Goal: Navigation & Orientation: Find specific page/section

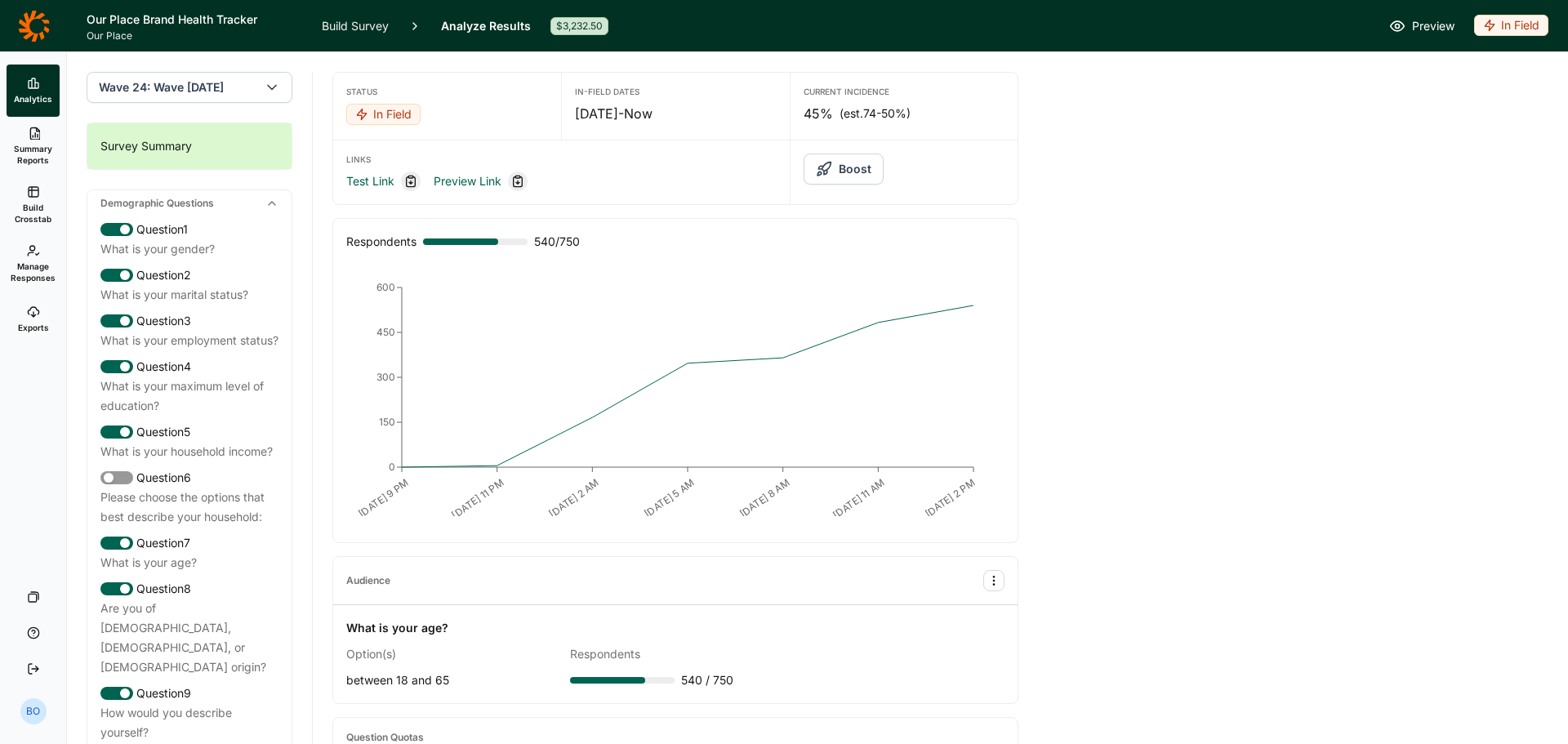
click at [26, 22] on icon at bounding box center [34, 26] width 31 height 32
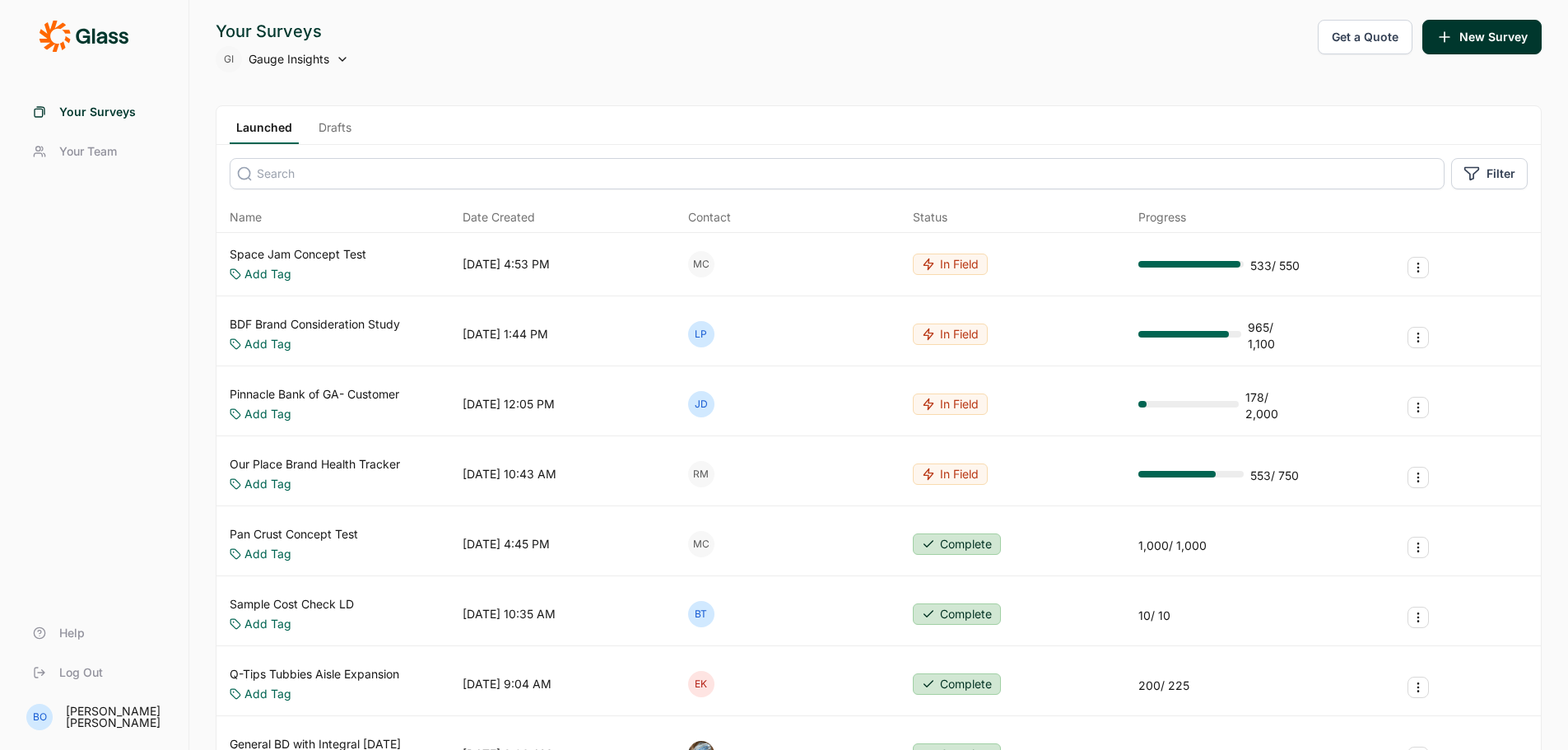
click at [518, 219] on span "Date Created" at bounding box center [498, 218] width 73 height 17
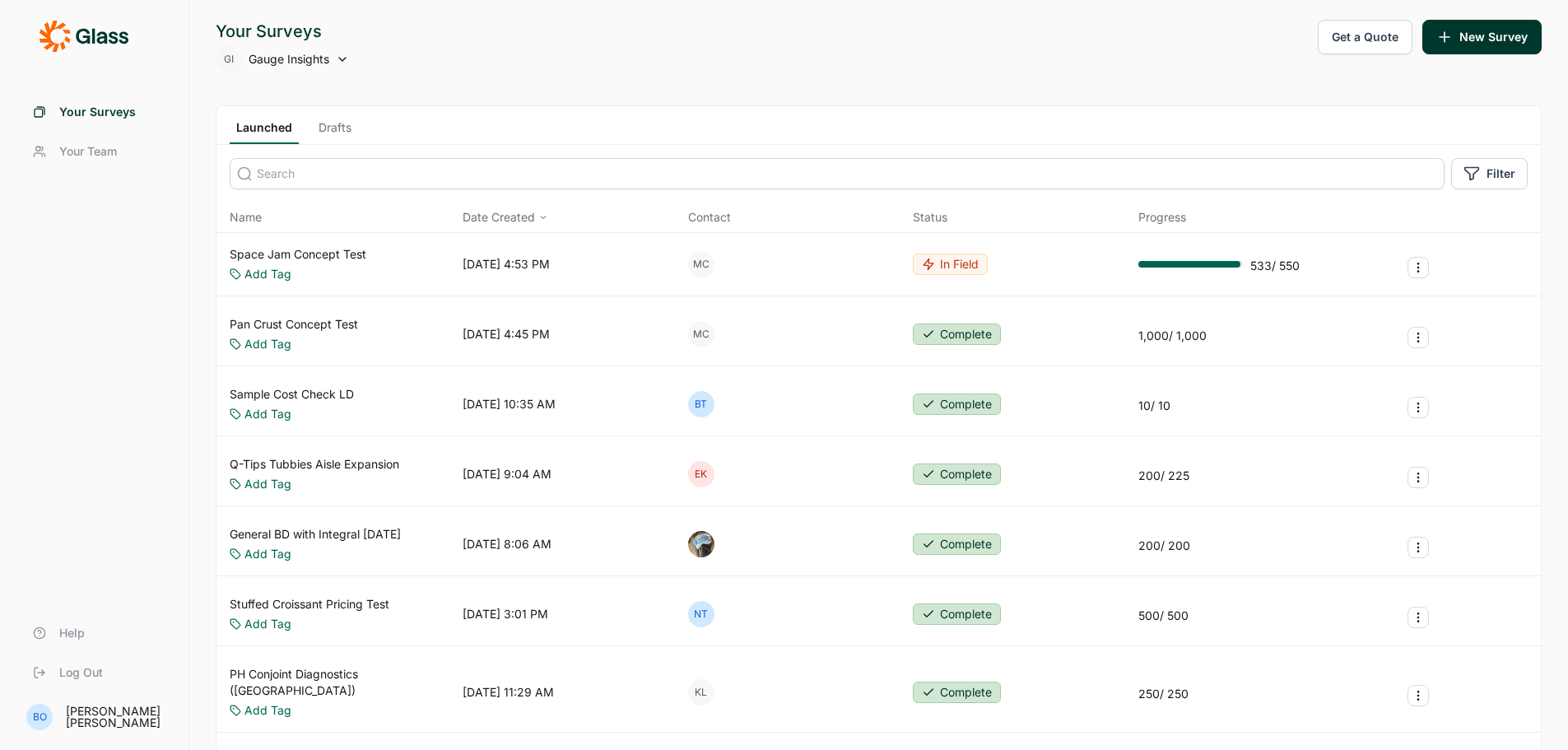
click at [518, 219] on span "Date Created" at bounding box center [498, 218] width 73 height 17
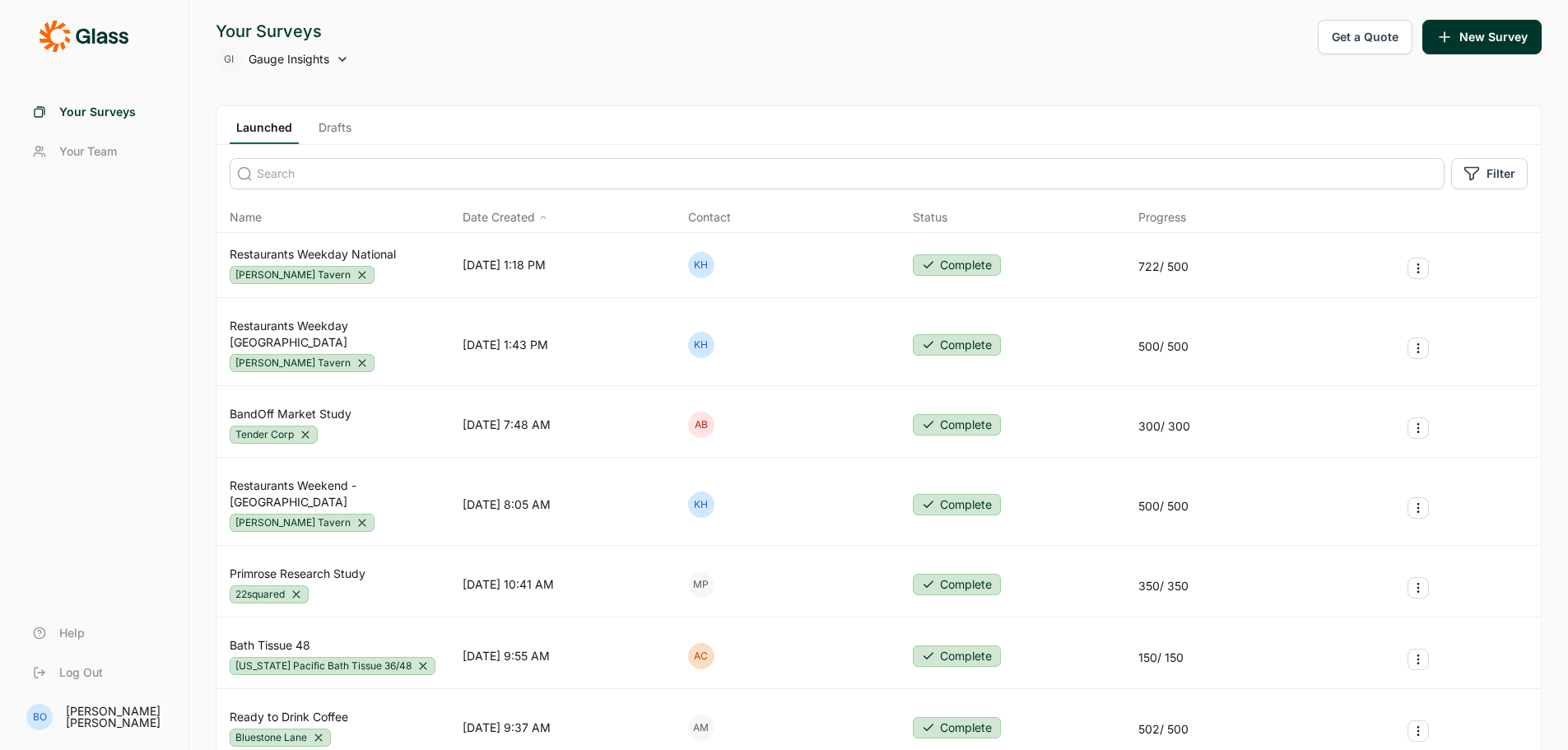
click at [236, 216] on span "Name" at bounding box center [245, 218] width 32 height 17
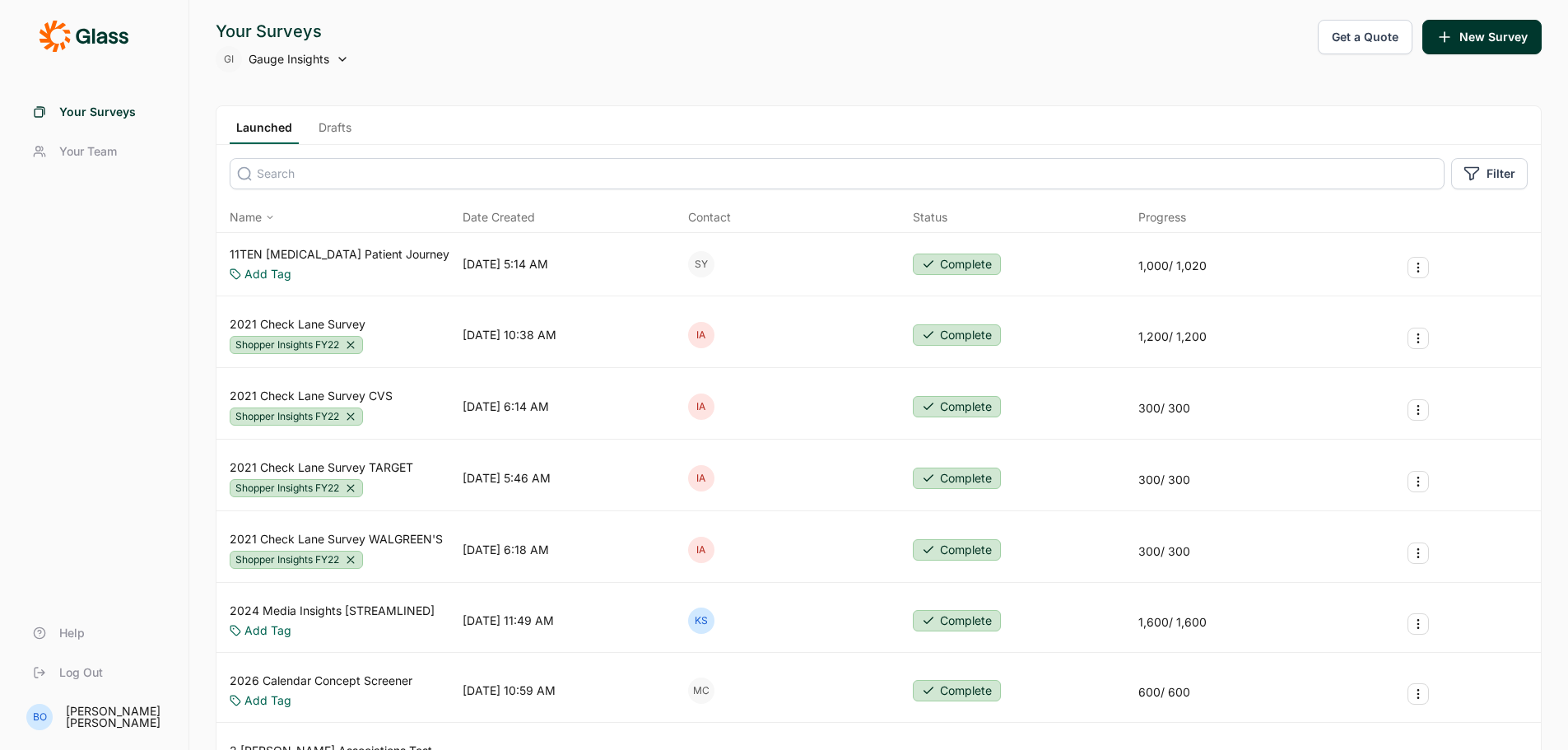
click at [236, 216] on span "Name" at bounding box center [245, 218] width 32 height 17
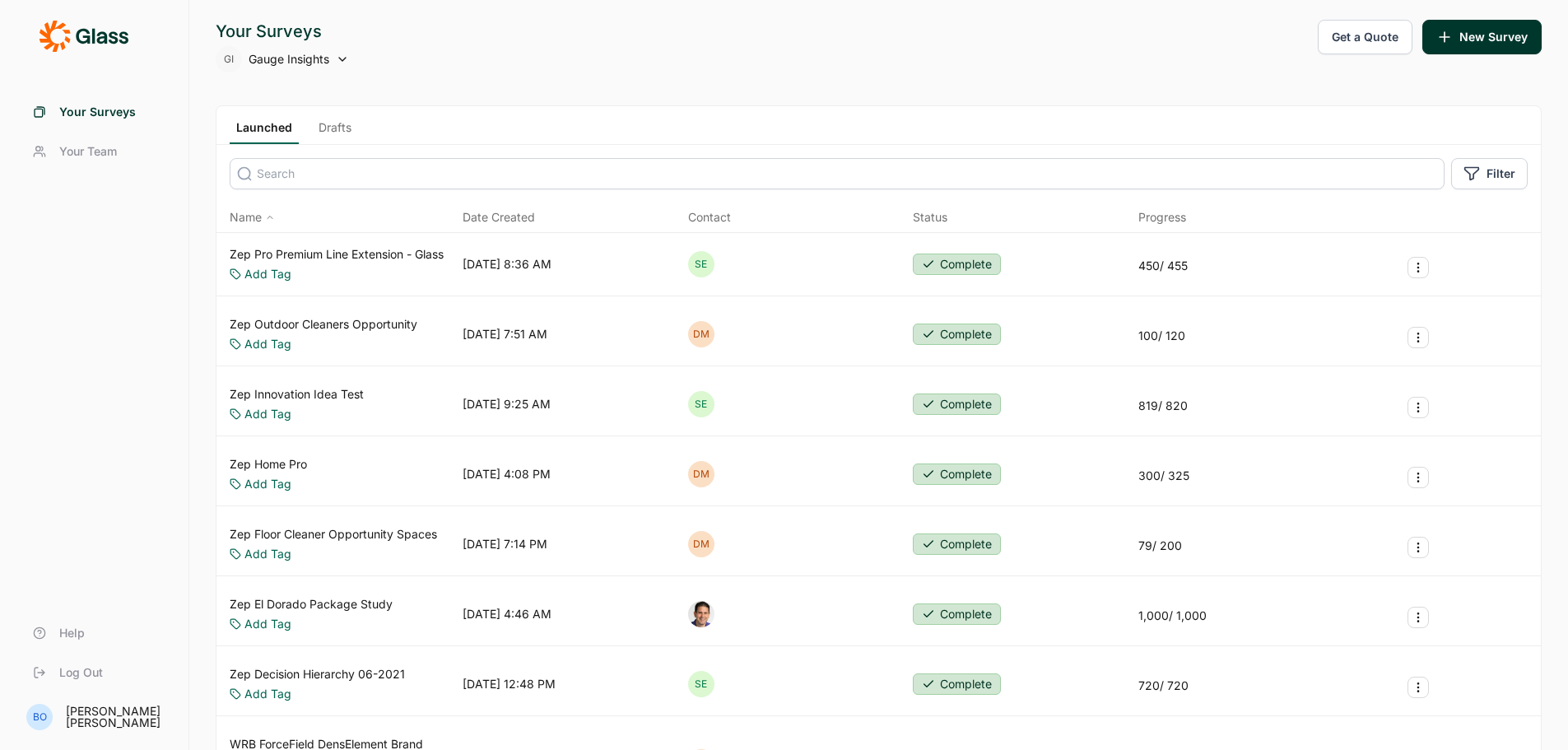
click at [518, 215] on span "Date Created" at bounding box center [498, 218] width 73 height 17
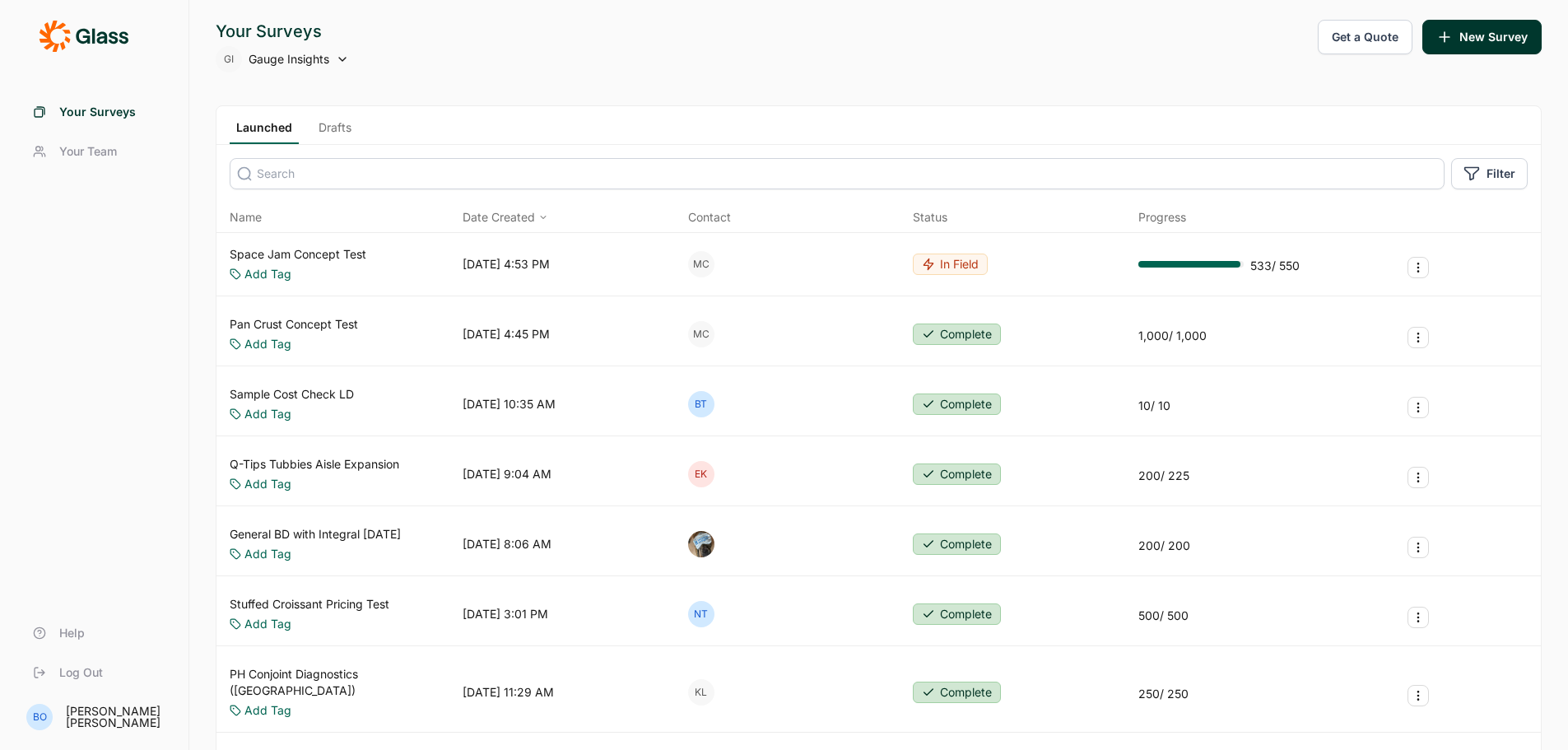
click at [518, 215] on span "Date Created" at bounding box center [498, 218] width 73 height 17
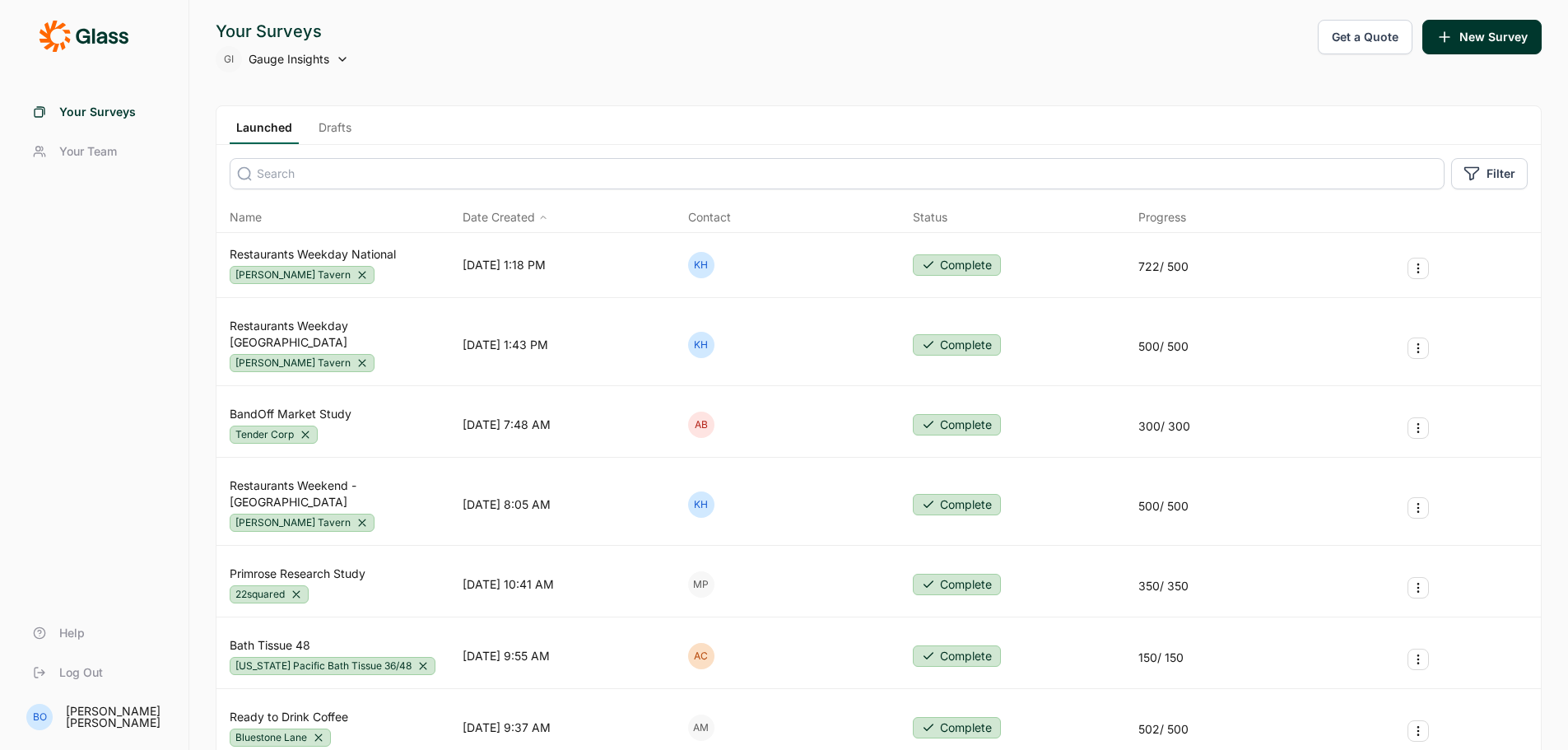
click at [260, 216] on span "Name" at bounding box center [245, 218] width 32 height 17
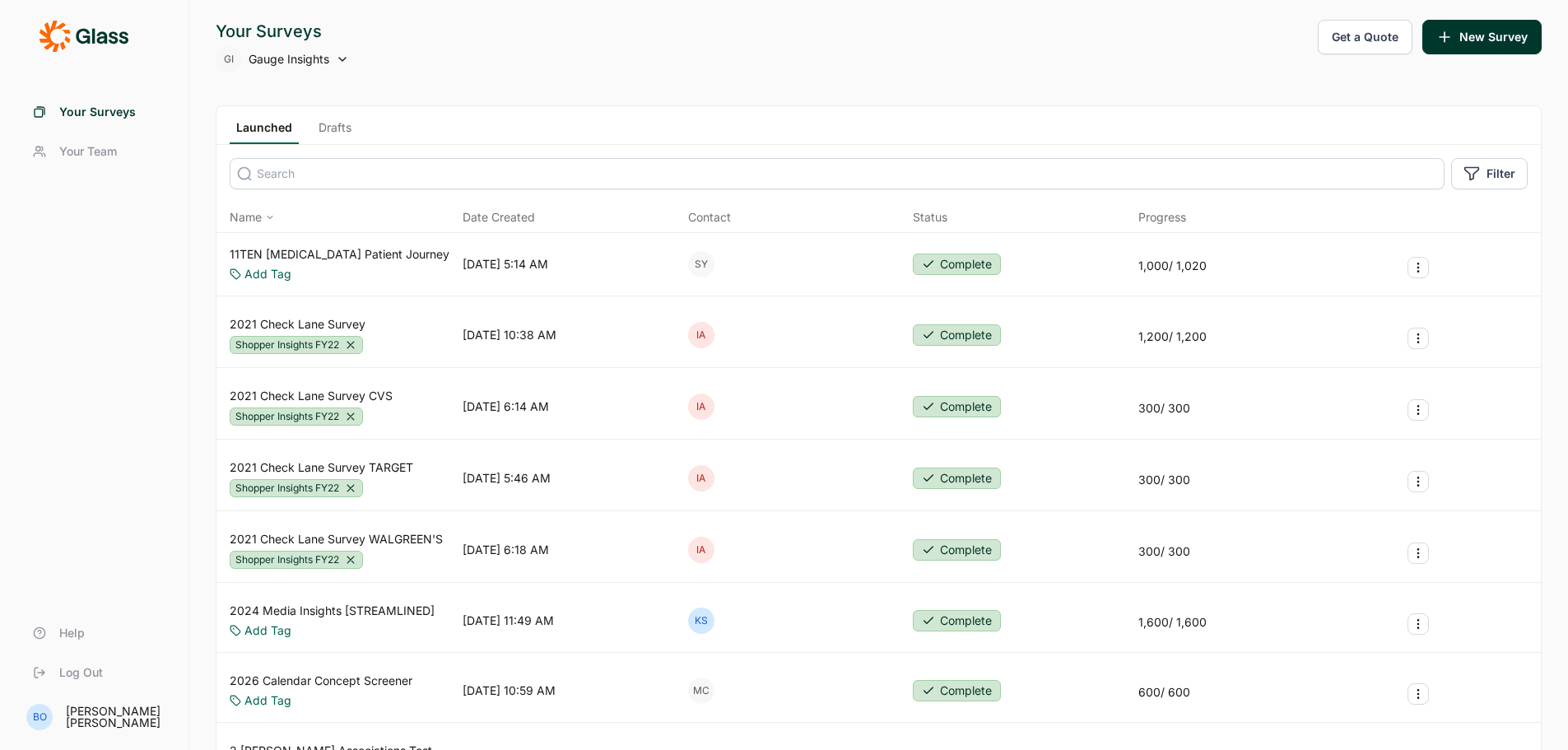
click at [265, 214] on icon at bounding box center [270, 217] width 10 height 10
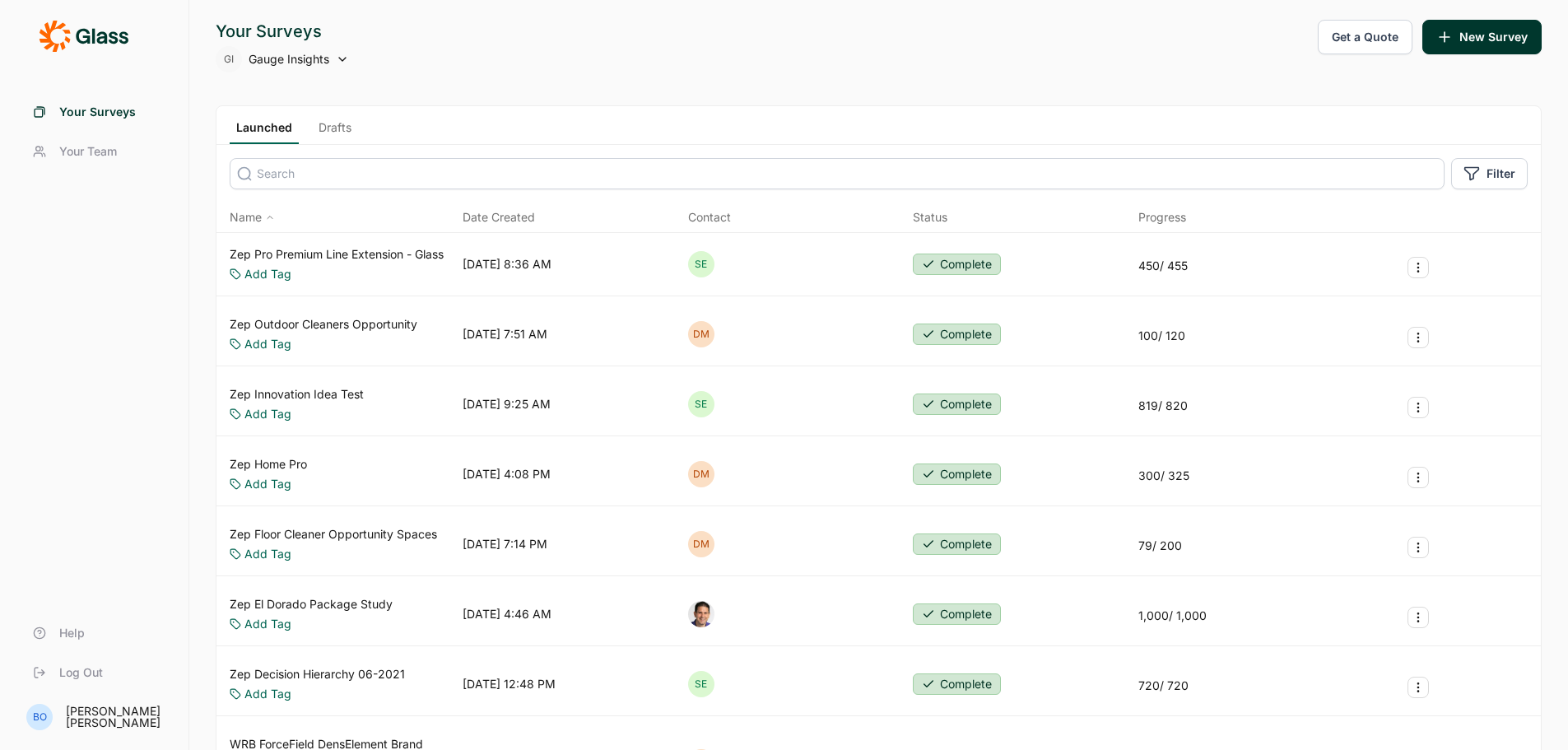
click at [525, 222] on span "Date Created" at bounding box center [498, 218] width 73 height 17
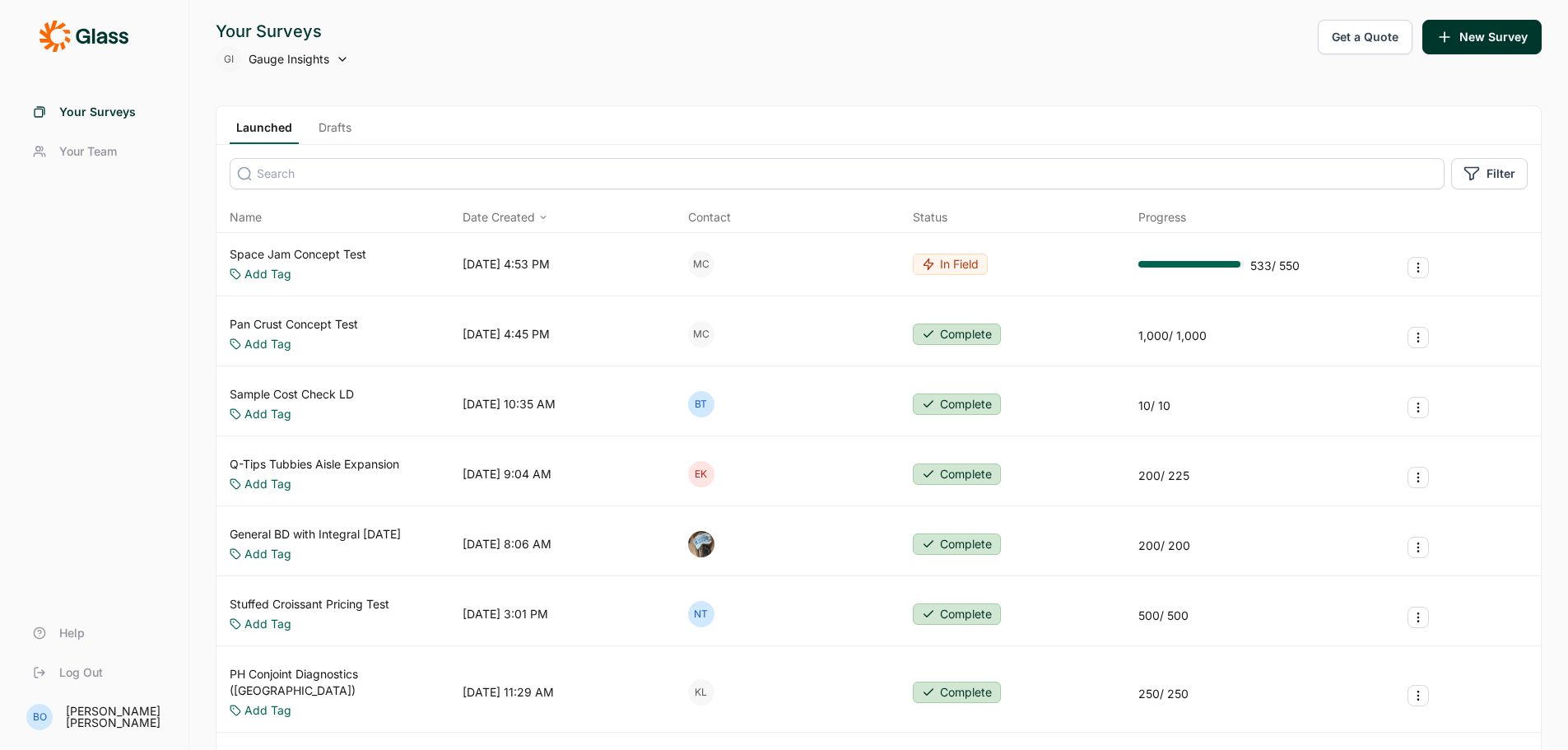
click at [937, 217] on div "Status" at bounding box center [930, 218] width 34 height 17
click at [240, 219] on span "Name" at bounding box center [245, 218] width 32 height 17
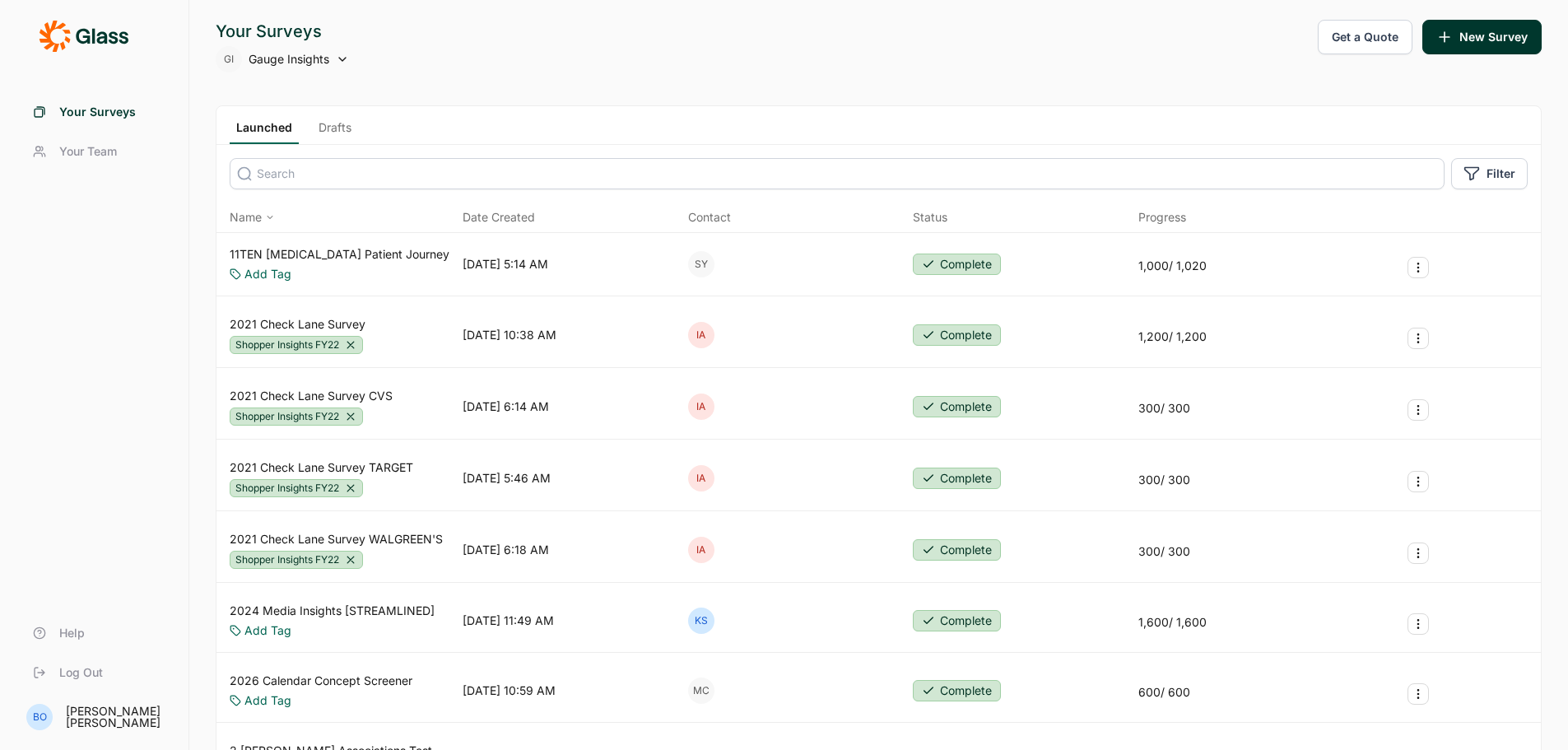
click at [489, 219] on span "Date Created" at bounding box center [498, 218] width 73 height 17
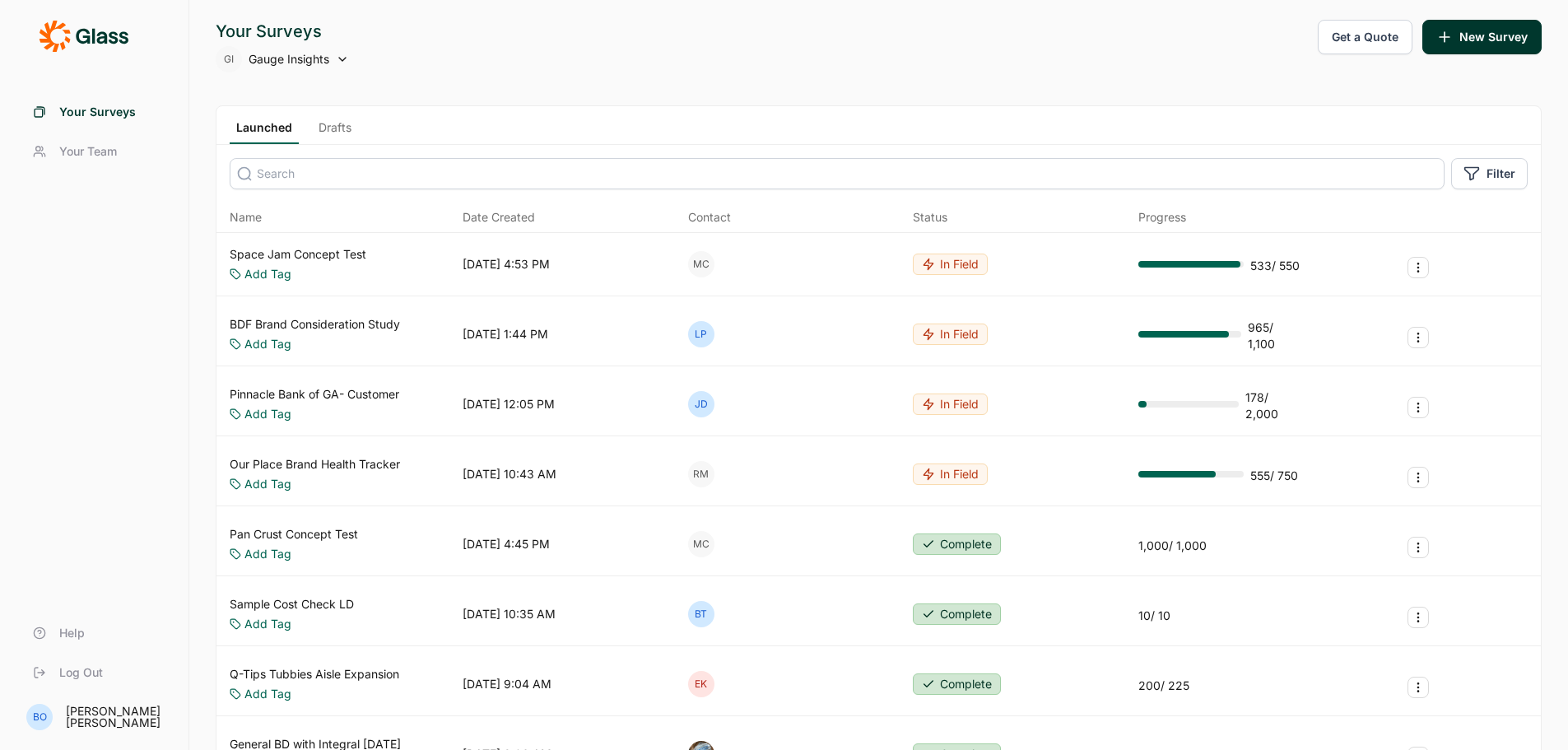
click at [252, 216] on span "Name" at bounding box center [245, 218] width 32 height 17
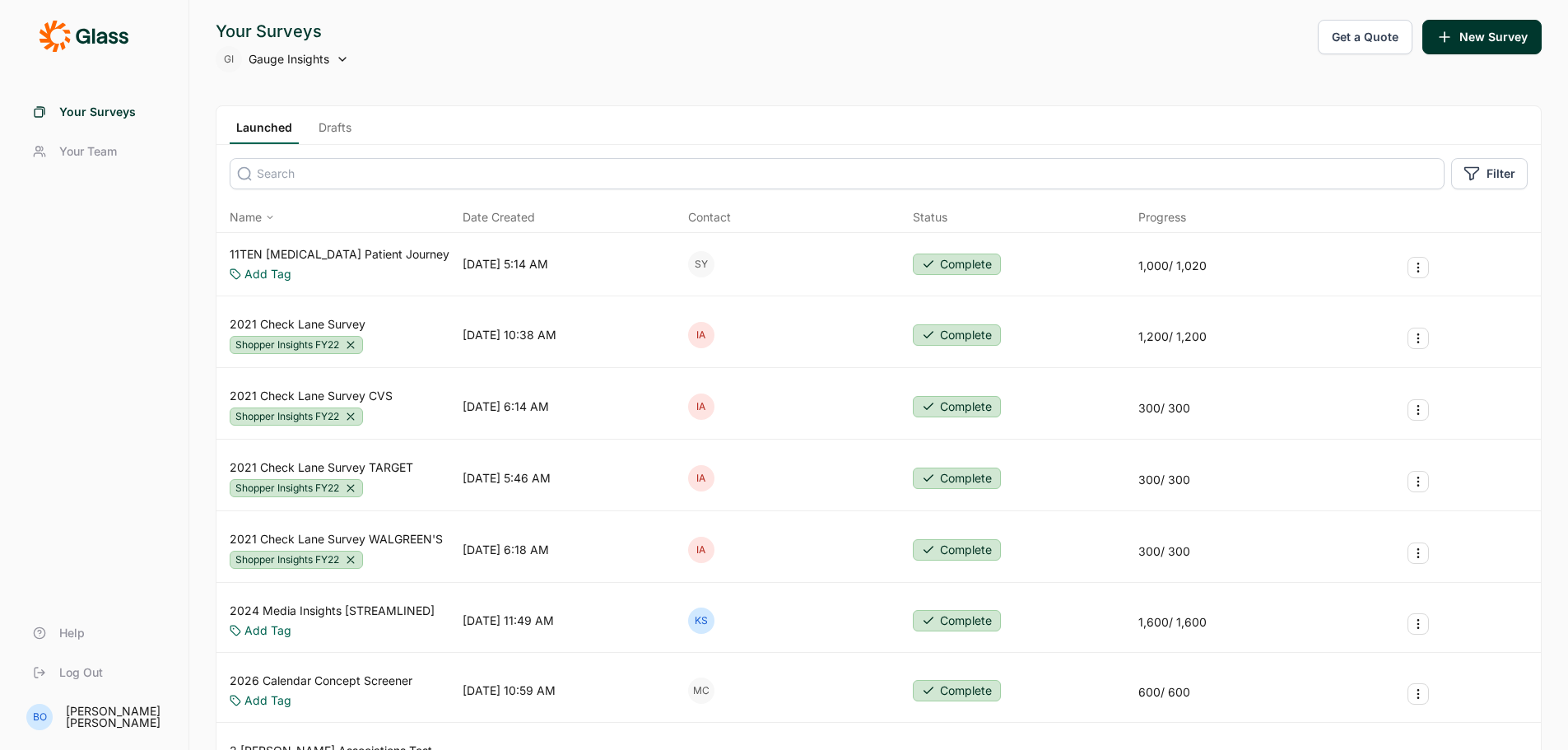
click at [270, 214] on icon at bounding box center [270, 217] width 10 height 10
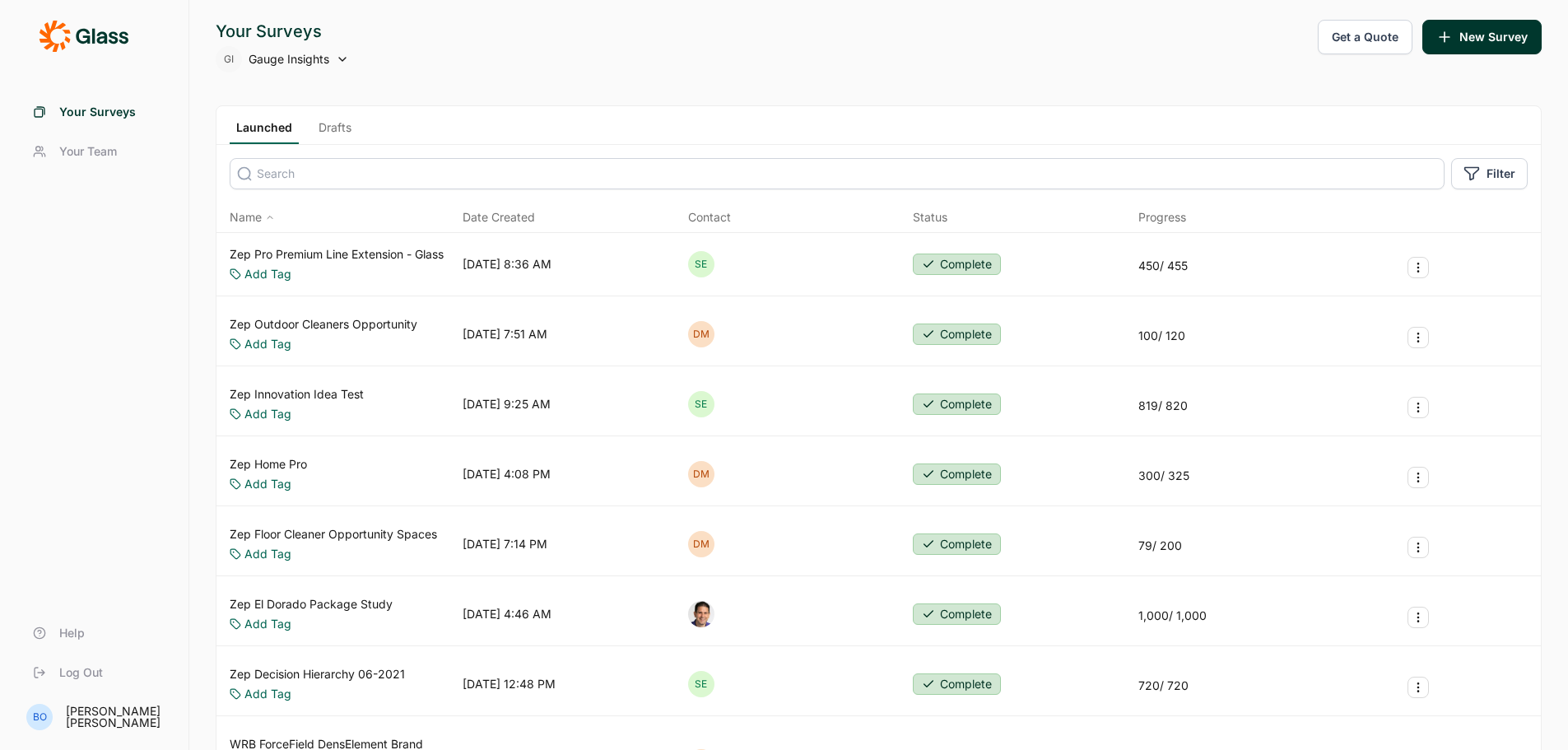
click at [270, 214] on icon at bounding box center [270, 217] width 10 height 10
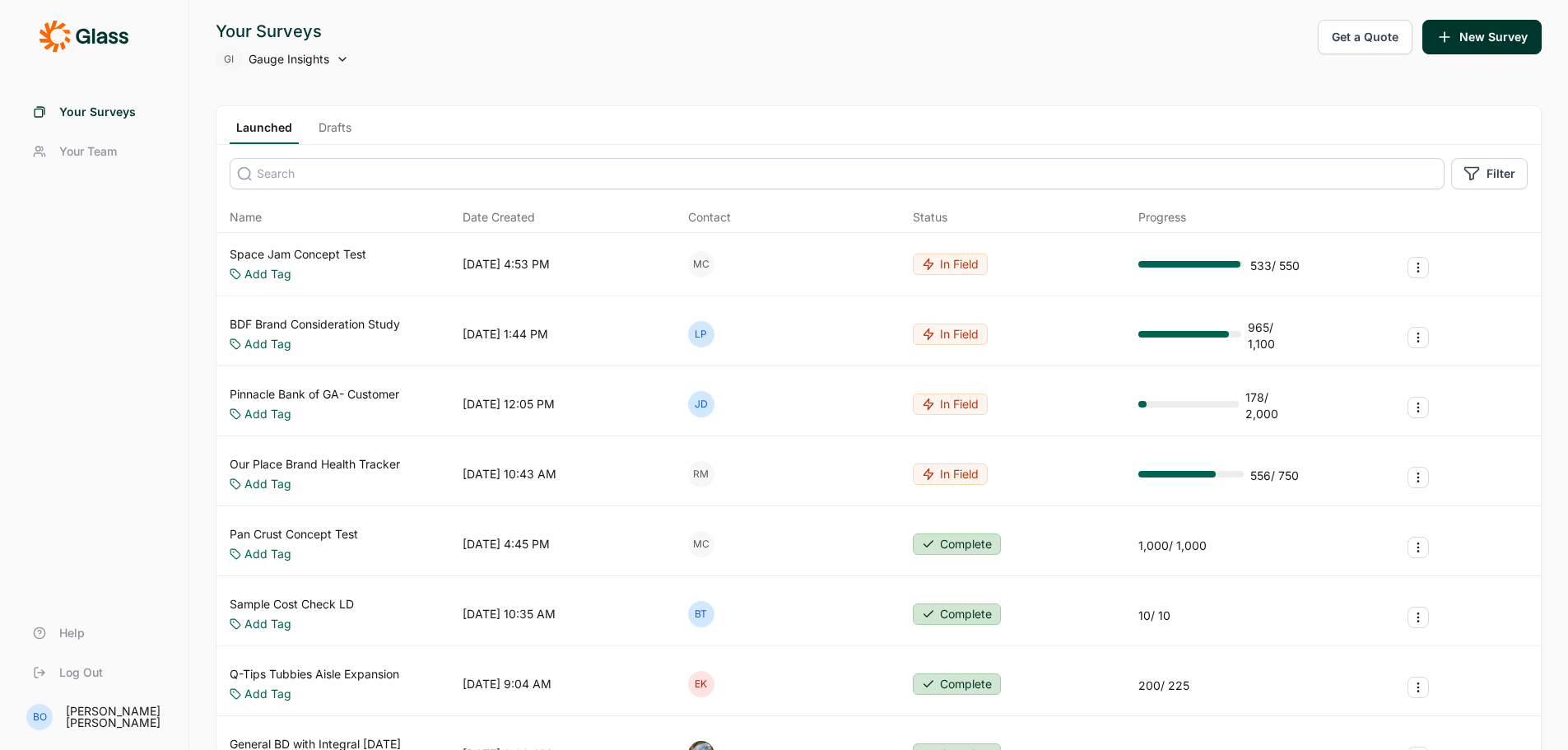
click at [249, 218] on span "Name" at bounding box center [245, 218] width 32 height 17
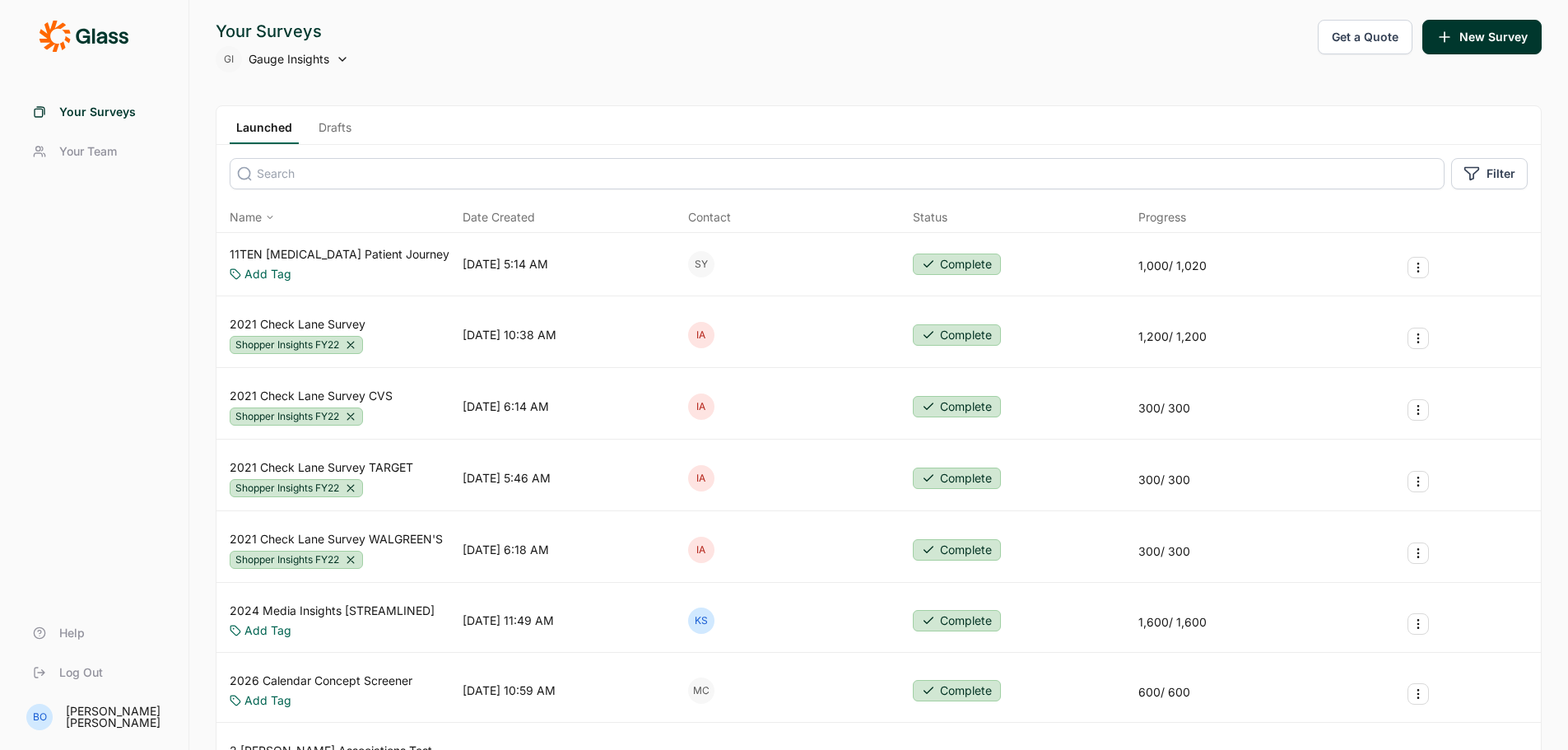
click at [237, 216] on span "Name" at bounding box center [245, 218] width 32 height 17
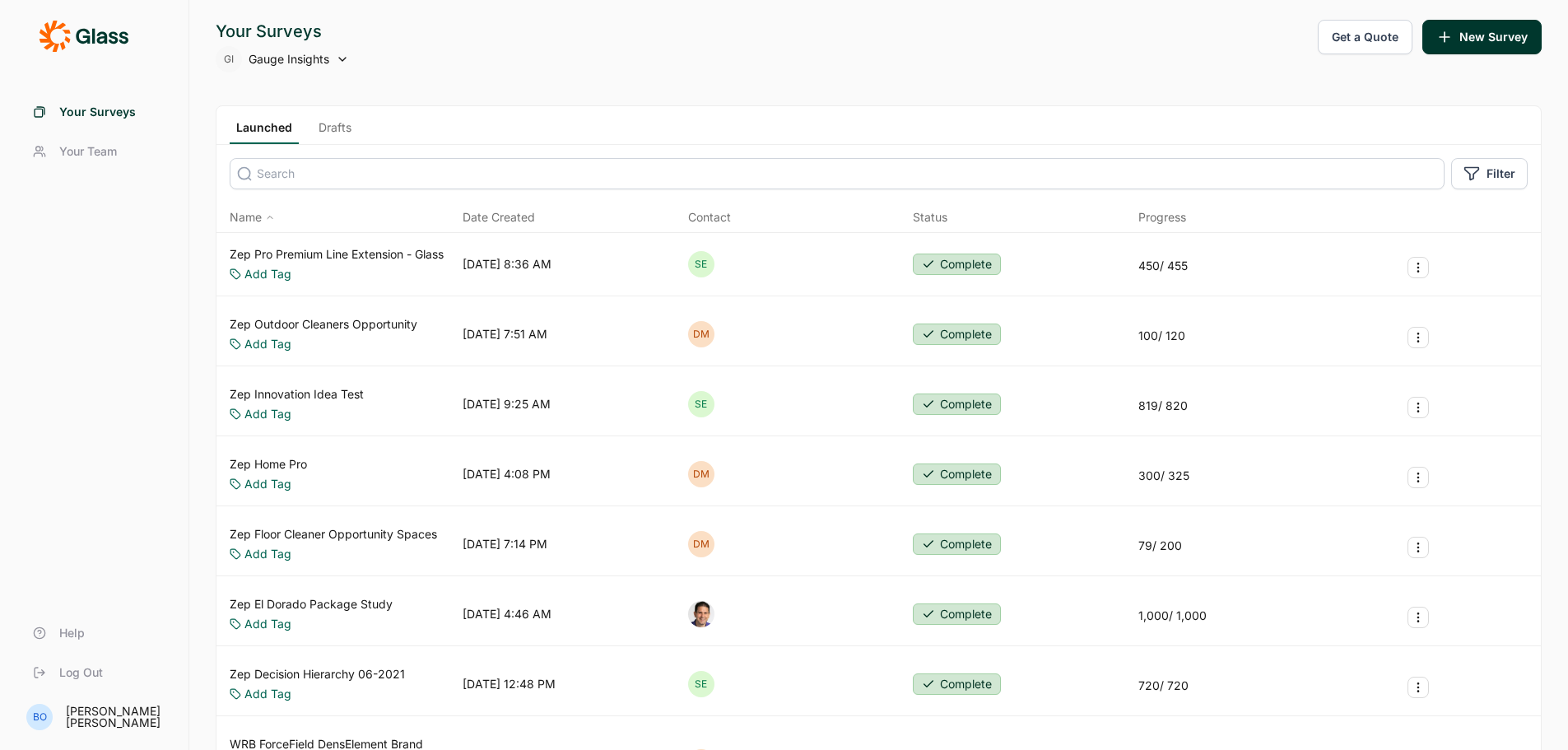
click at [237, 216] on span "Name" at bounding box center [245, 218] width 32 height 17
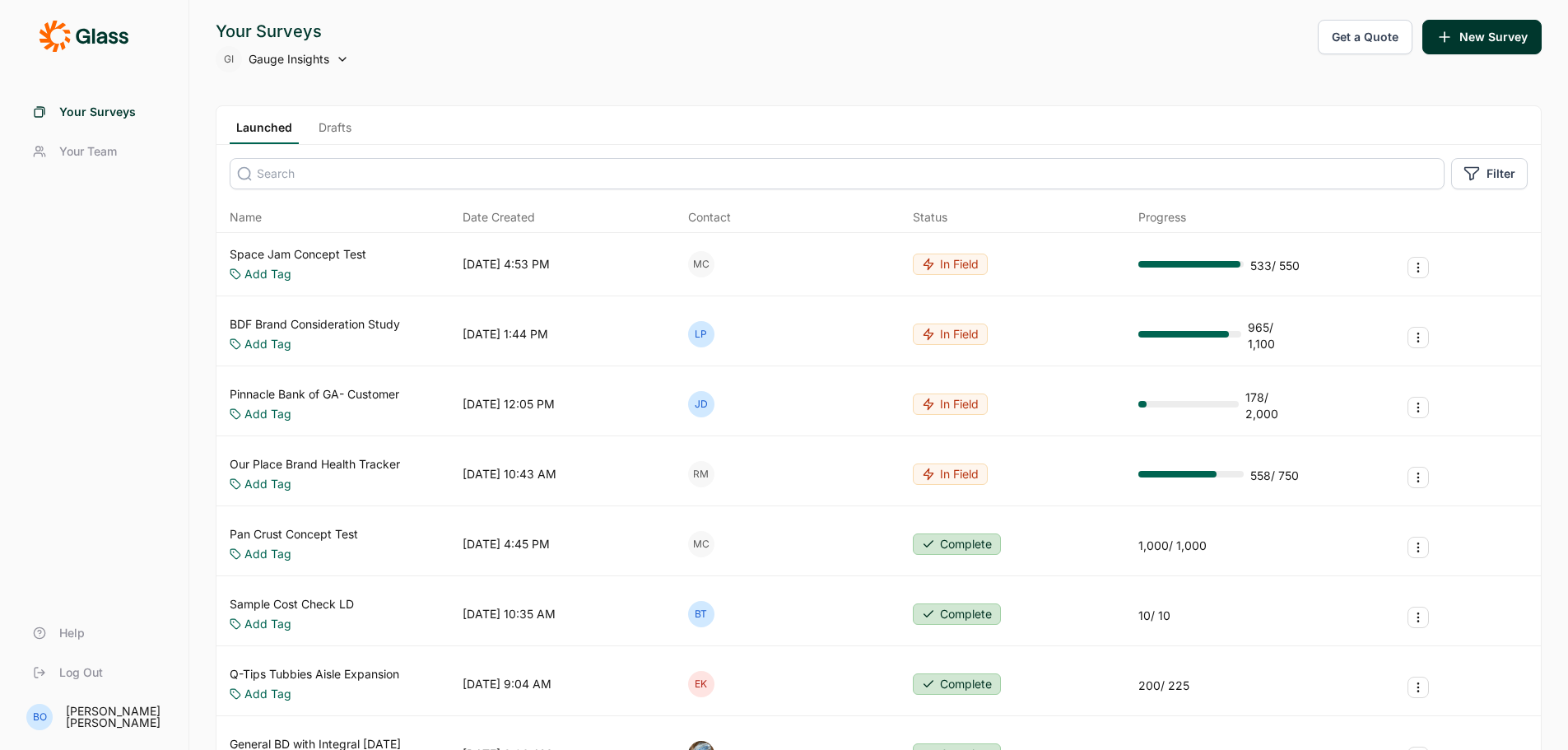
click at [514, 214] on span "Date Created" at bounding box center [498, 218] width 73 height 17
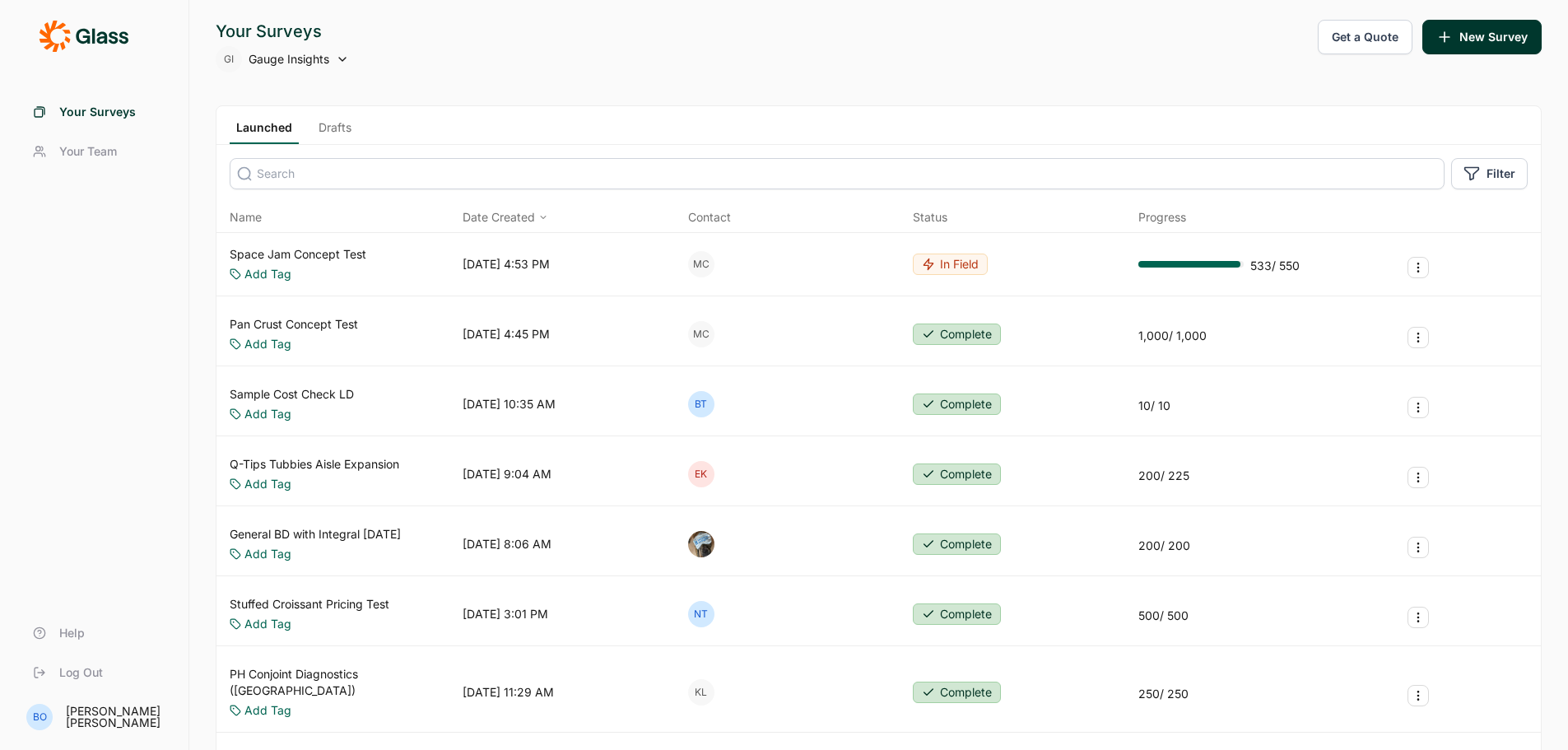
click at [514, 214] on span "Date Created" at bounding box center [498, 218] width 73 height 17
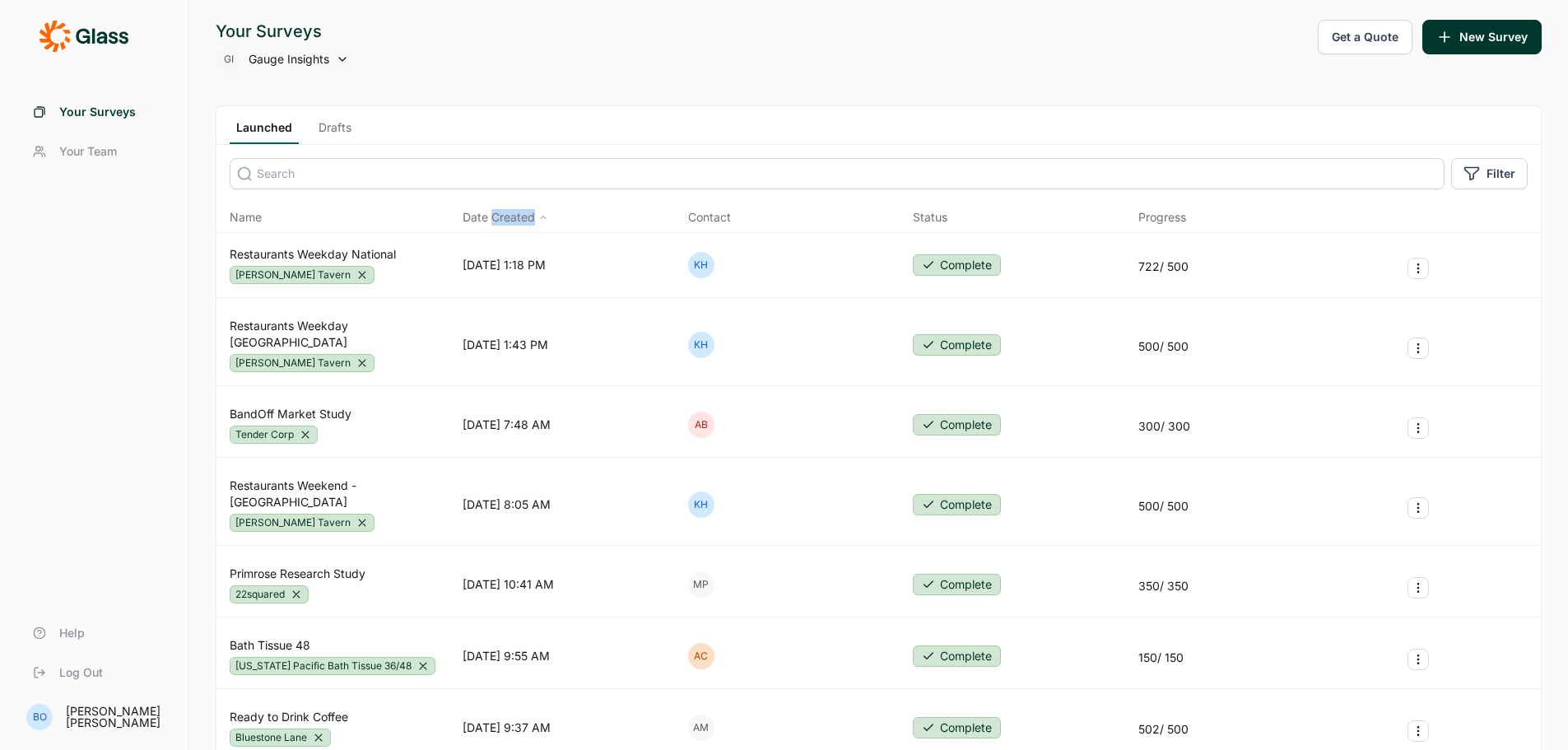
click at [514, 214] on span "Date Created" at bounding box center [498, 218] width 73 height 17
